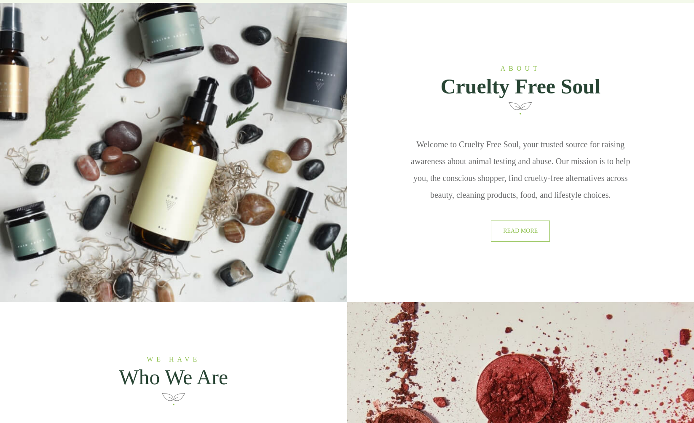
scroll to position [428, 0]
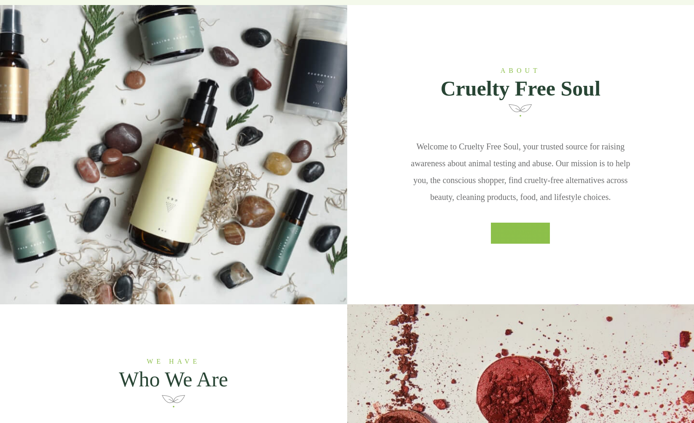
click at [535, 236] on span "read more" at bounding box center [521, 233] width 40 height 7
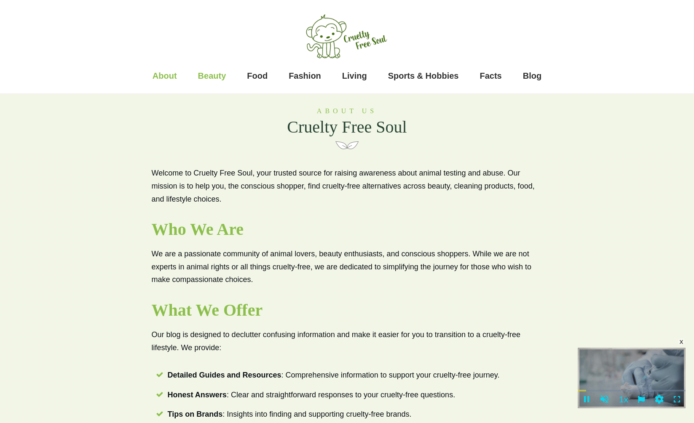
click at [223, 71] on span "Beauty" at bounding box center [212, 75] width 28 height 17
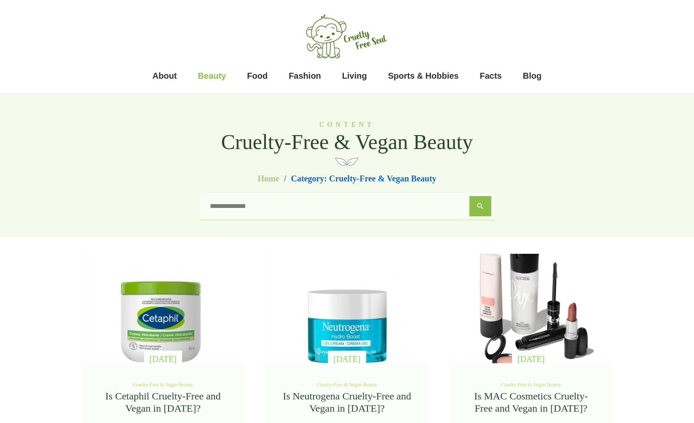
click at [241, 211] on input "search" at bounding box center [336, 206] width 266 height 20
type input "*"
type input "**********"
click at [469, 196] on button "Search" at bounding box center [480, 206] width 22 height 20
click at [485, 211] on button "Search" at bounding box center [480, 206] width 22 height 20
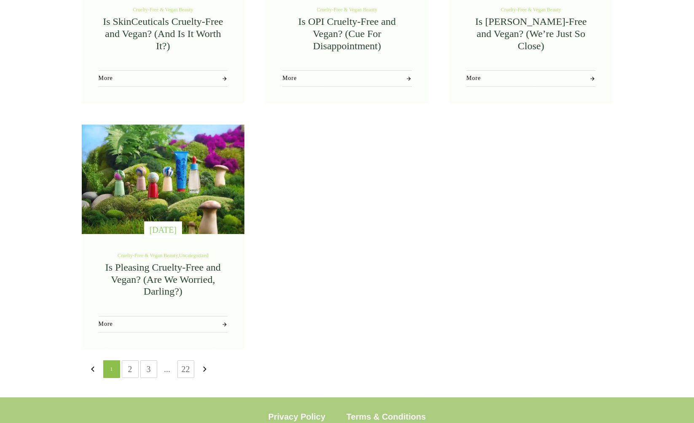
scroll to position [870, 0]
